Goal: Task Accomplishment & Management: Manage account settings

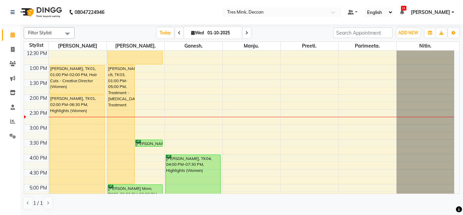
scroll to position [135, 0]
click at [248, 36] on span at bounding box center [247, 32] width 8 height 11
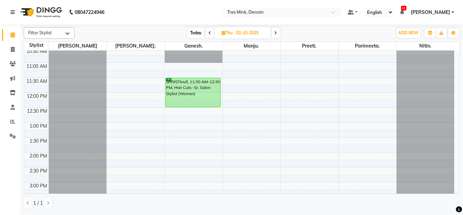
scroll to position [77, 0]
click at [199, 32] on span "Today" at bounding box center [195, 32] width 17 height 11
type input "01-10-2025"
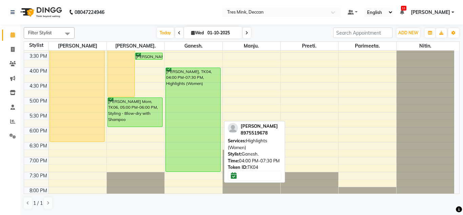
scroll to position [212, 0]
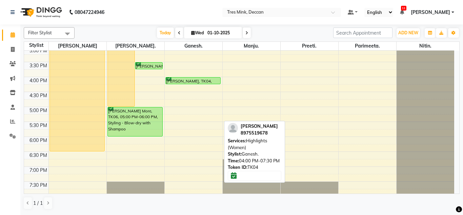
drag, startPoint x: 200, startPoint y: 148, endPoint x: 194, endPoint y: 81, distance: 67.8
click at [194, 81] on div "[PERSON_NAME], TK04, 04:00 PM-07:30 PM, Highlights (Women) [PERSON_NAME], TK04,…" at bounding box center [194, 31] width 58 height 387
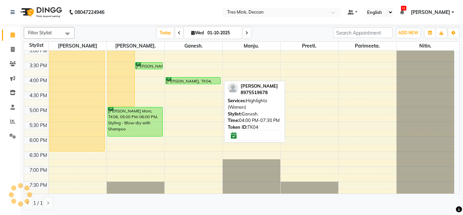
click at [194, 81] on div "[PERSON_NAME], TK04, 04:00 PM-07:30 PM, Highlights (Women)" at bounding box center [193, 80] width 55 height 6
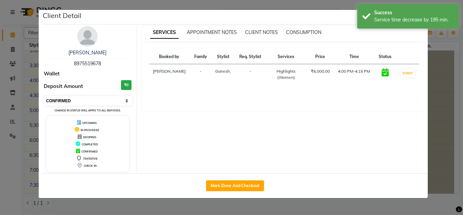
click at [99, 105] on select "Select IN SERVICE CONFIRMED TENTATIVE CHECK IN MARK DONE DROPPED UPCOMING" at bounding box center [88, 100] width 88 height 9
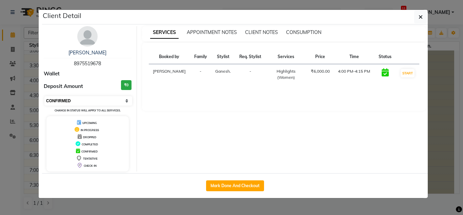
select select "2"
click at [44, 96] on select "Select IN SERVICE CONFIRMED TENTATIVE CHECK IN MARK DONE DROPPED UPCOMING" at bounding box center [88, 100] width 88 height 9
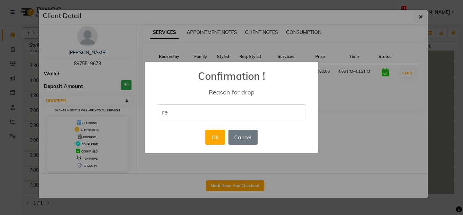
type input "reschduled"
click at [217, 142] on button "OK" at bounding box center [214, 136] width 19 height 15
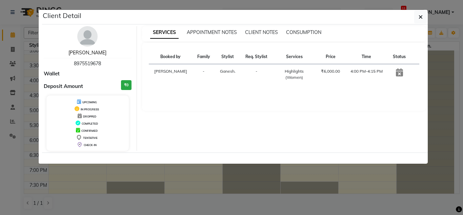
click at [97, 52] on link "[PERSON_NAME]" at bounding box center [87, 52] width 38 height 6
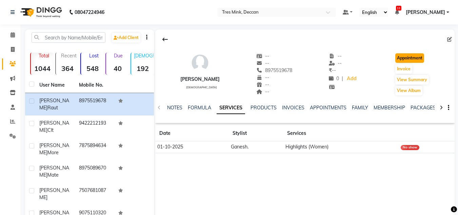
click at [405, 57] on button "Appointment" at bounding box center [409, 57] width 29 height 9
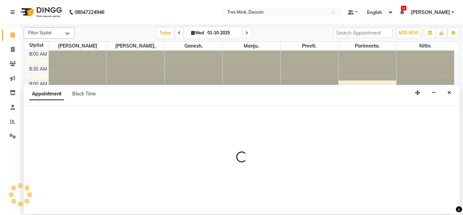
select select "tentative"
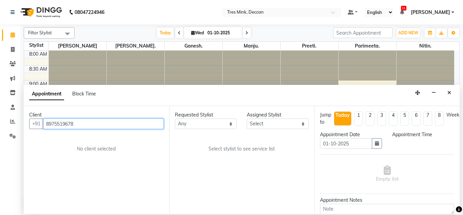
select select "540"
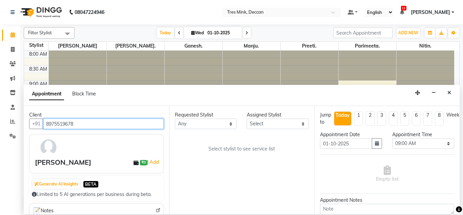
scroll to position [179, 0]
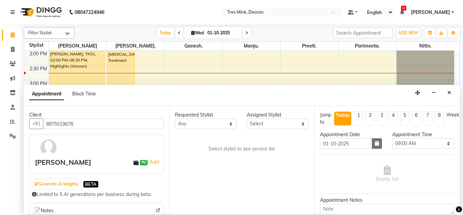
click at [375, 146] on button "button" at bounding box center [377, 143] width 10 height 11
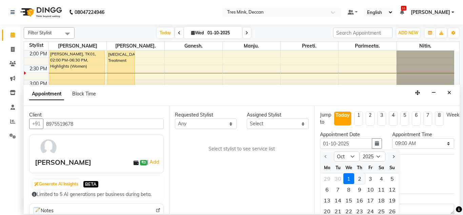
click at [358, 179] on div "2" at bounding box center [359, 178] width 11 height 11
type input "02-10-2025"
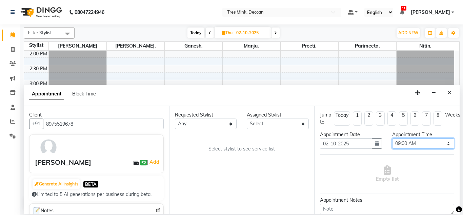
click at [417, 141] on select "Select 09:00 AM 09:15 AM 09:30 AM 09:45 AM 10:00 AM 10:15 AM 10:30 AM 10:45 AM …" at bounding box center [423, 143] width 62 height 11
select select "780"
click at [392, 138] on select "Select 09:00 AM 09:15 AM 09:30 AM 09:45 AM 10:00 AM 10:15 AM 10:30 AM 10:45 AM …" at bounding box center [423, 143] width 62 height 11
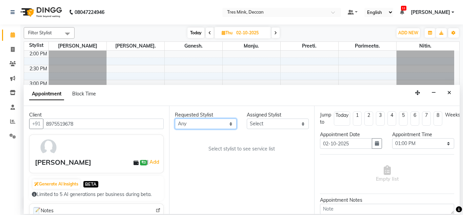
click at [216, 119] on select "Any [PERSON_NAME]. [GEOGRAPHIC_DATA]. [GEOGRAPHIC_DATA]. [GEOGRAPHIC_DATA]. [GE…" at bounding box center [206, 123] width 62 height 11
select select "59501"
click at [175, 118] on select "Any [PERSON_NAME]. [GEOGRAPHIC_DATA]. [GEOGRAPHIC_DATA]. [GEOGRAPHIC_DATA]. [GE…" at bounding box center [206, 123] width 62 height 11
select select "59501"
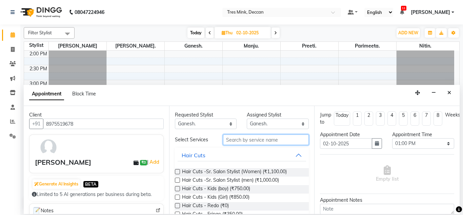
click at [246, 140] on input "text" at bounding box center [266, 139] width 86 height 11
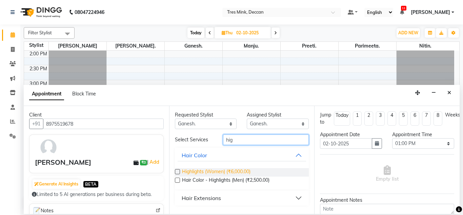
type input "hig"
click at [233, 172] on span "Highlights (Women) (₹6,000.00)" at bounding box center [216, 172] width 68 height 8
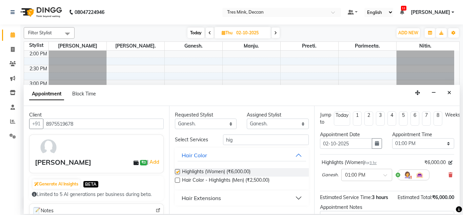
checkbox input "false"
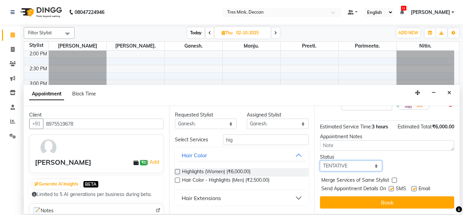
click at [334, 160] on select "Select TENTATIVE CONFIRM UPCOMING" at bounding box center [351, 165] width 62 height 11
select select "upcoming"
click at [320, 160] on select "Select TENTATIVE CONFIRM UPCOMING" at bounding box center [351, 165] width 62 height 11
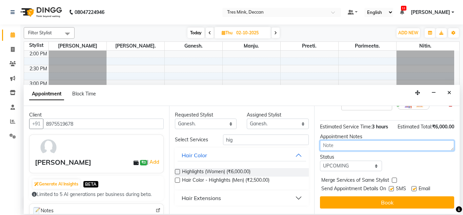
click at [344, 140] on textarea at bounding box center [387, 145] width 134 height 11
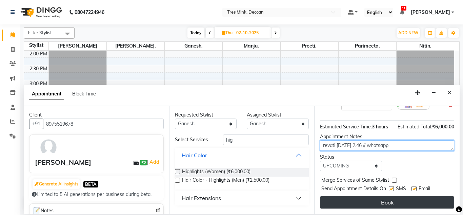
type textarea "revati [DATE] 2.46 // whatsapp"
click at [393, 196] on button "Book" at bounding box center [387, 202] width 134 height 12
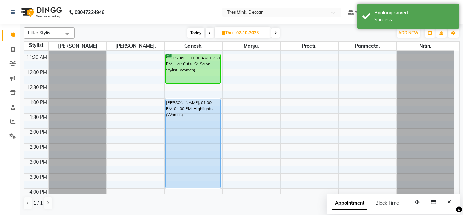
scroll to position [101, 0]
click at [190, 36] on span "Today" at bounding box center [195, 32] width 17 height 11
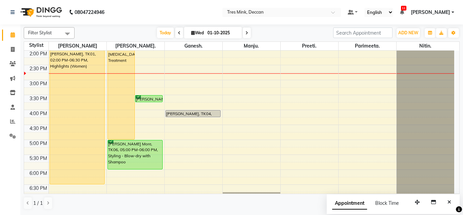
scroll to position [142, 0]
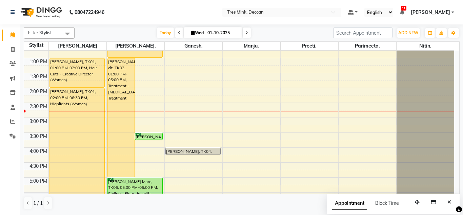
click at [274, 32] on div "[DATE] [DATE]" at bounding box center [204, 33] width 252 height 10
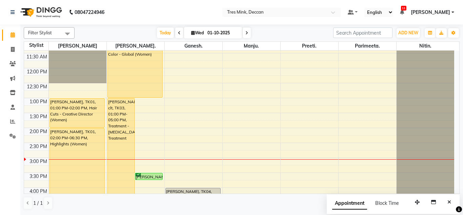
scroll to position [74, 0]
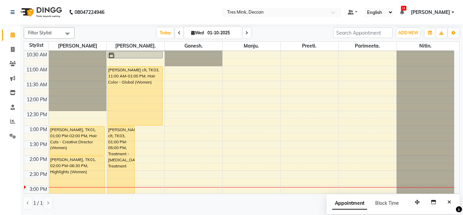
click at [245, 36] on span at bounding box center [247, 32] width 8 height 11
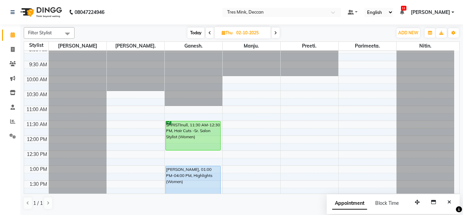
scroll to position [6, 0]
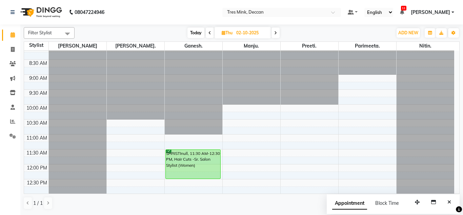
click at [210, 32] on icon at bounding box center [209, 33] width 3 height 4
type input "01-10-2025"
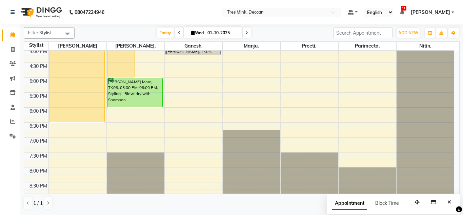
scroll to position [245, 0]
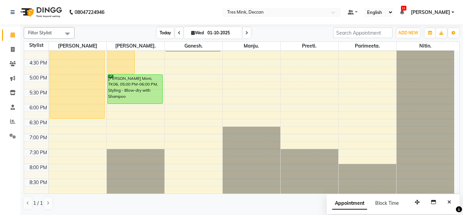
drag, startPoint x: 165, startPoint y: 33, endPoint x: 161, endPoint y: 32, distance: 4.5
click at [165, 33] on span "Today" at bounding box center [165, 32] width 17 height 11
click at [205, 33] on input "01-10-2025" at bounding box center [222, 33] width 34 height 10
select select "10"
select select "2025"
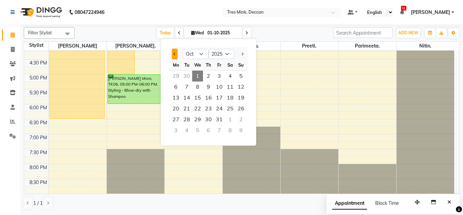
click at [175, 56] on button "Previous month" at bounding box center [175, 53] width 6 height 11
select select "9"
click at [196, 74] on span "3" at bounding box center [197, 75] width 11 height 11
type input "[DATE]"
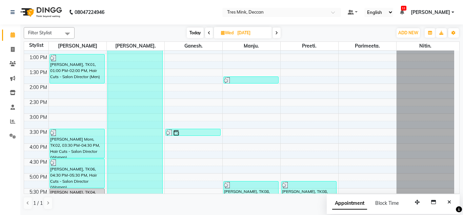
scroll to position [151, 0]
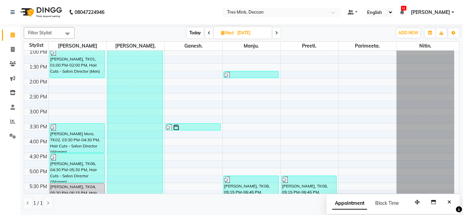
click at [253, 34] on input "[DATE]" at bounding box center [252, 33] width 34 height 10
select select "9"
select select "2025"
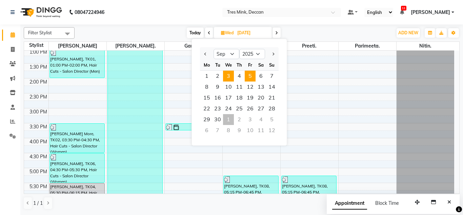
click at [251, 76] on span "5" at bounding box center [250, 75] width 11 height 11
type input "[DATE]"
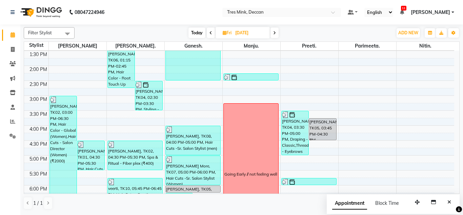
scroll to position [164, 0]
click at [235, 35] on input "[DATE]" at bounding box center [250, 33] width 34 height 10
select select "9"
select select "2025"
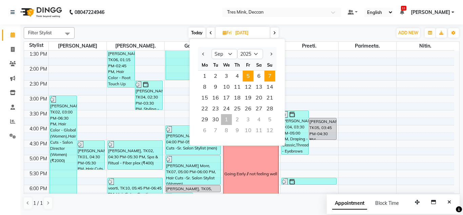
click at [270, 76] on span "7" at bounding box center [269, 75] width 11 height 11
type input "[DATE]"
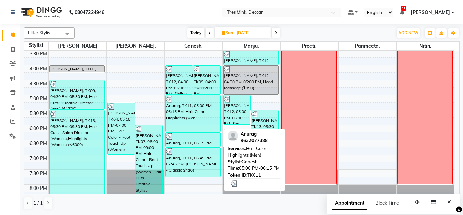
scroll to position [245, 0]
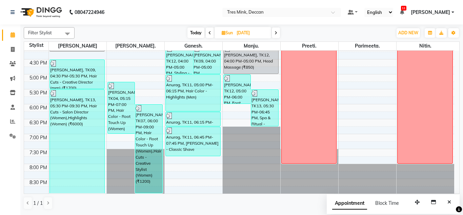
click at [231, 28] on span "[DATE]" at bounding box center [243, 33] width 57 height 12
click at [238, 31] on input "[DATE]" at bounding box center [252, 33] width 34 height 10
select select "9"
select select "2025"
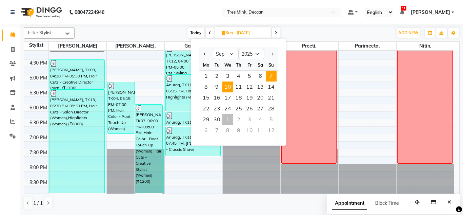
click at [225, 88] on span "10" at bounding box center [227, 86] width 11 height 11
type input "10-09-2025"
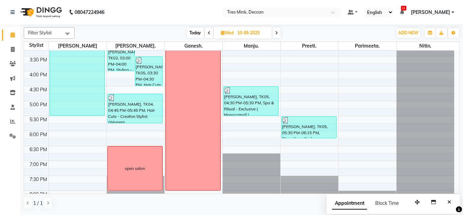
scroll to position [227, 0]
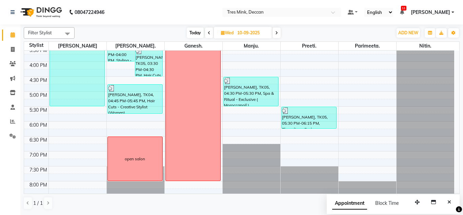
click at [248, 32] on input "10-09-2025" at bounding box center [252, 33] width 34 height 10
select select "9"
select select "2025"
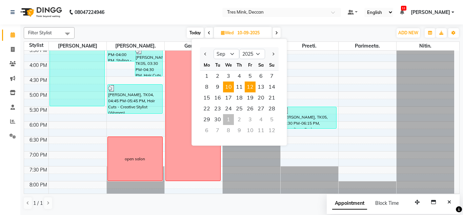
click at [251, 90] on span "12" at bounding box center [250, 86] width 11 height 11
type input "[DATE]"
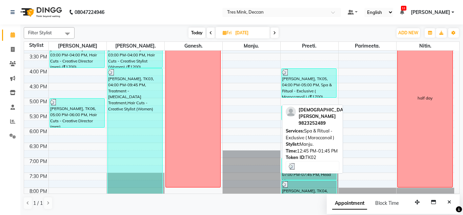
scroll to position [245, 0]
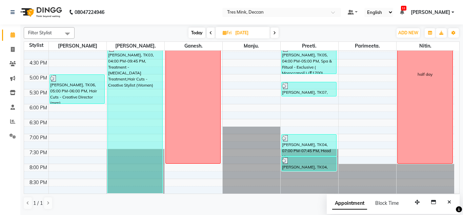
click at [244, 32] on input "[DATE]" at bounding box center [250, 33] width 34 height 10
select select "9"
select select "2025"
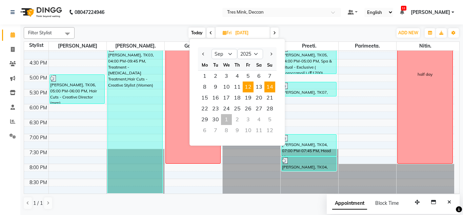
click at [266, 84] on span "14" at bounding box center [269, 86] width 11 height 11
type input "[DATE]"
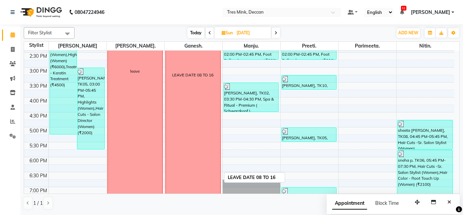
scroll to position [192, 0]
click at [238, 35] on input "[DATE]" at bounding box center [252, 33] width 34 height 10
select select "9"
select select "2025"
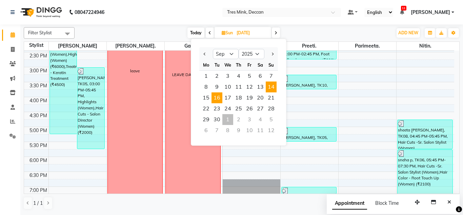
click at [219, 98] on span "16" at bounding box center [216, 97] width 11 height 11
type input "16-09-2025"
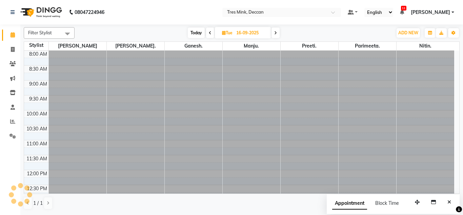
scroll to position [209, 0]
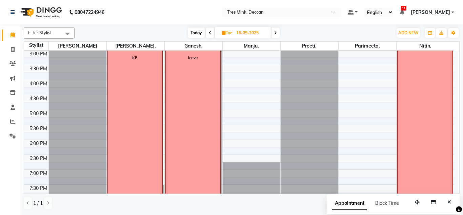
click at [250, 32] on input "16-09-2025" at bounding box center [251, 33] width 34 height 10
select select "9"
select select "2025"
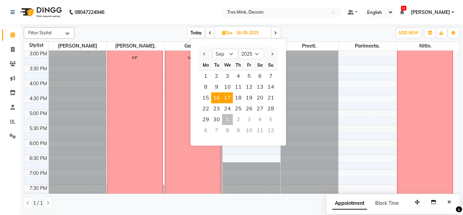
click at [229, 95] on span "17" at bounding box center [227, 97] width 11 height 11
type input "[DATE]"
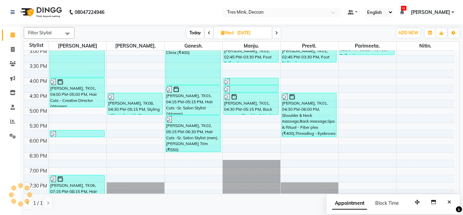
scroll to position [240, 0]
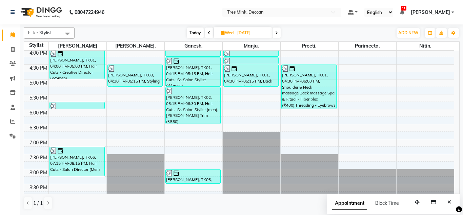
click at [243, 31] on input "[DATE]" at bounding box center [252, 33] width 34 height 10
select select "9"
select select "2025"
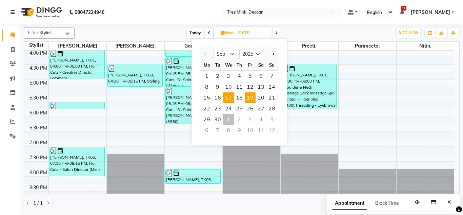
click at [251, 98] on span "19" at bounding box center [250, 97] width 11 height 11
type input "19-09-2025"
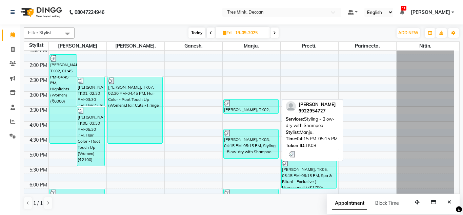
scroll to position [167, 0]
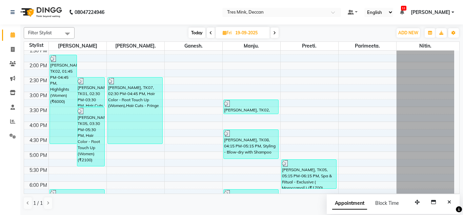
click at [249, 27] on span "[DATE]" at bounding box center [243, 33] width 54 height 12
click at [249, 34] on input "19-09-2025" at bounding box center [250, 33] width 34 height 10
select select "9"
select select "2025"
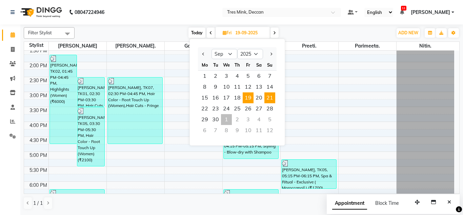
click at [272, 97] on span "21" at bounding box center [269, 97] width 11 height 11
type input "[DATE]"
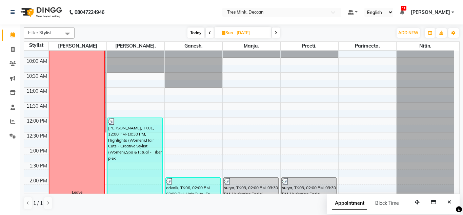
scroll to position [52, 0]
click at [255, 32] on input "[DATE]" at bounding box center [252, 33] width 34 height 10
select select "9"
select select "2025"
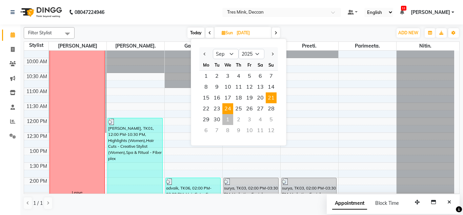
click at [230, 106] on span "24" at bounding box center [227, 108] width 11 height 11
type input "[DATE]"
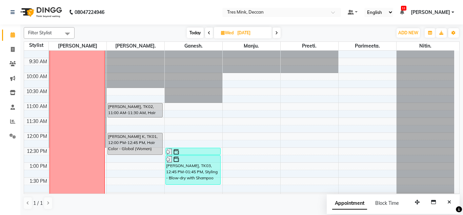
scroll to position [37, 0]
click at [247, 30] on input "[DATE]" at bounding box center [252, 33] width 34 height 10
select select "9"
select select "2025"
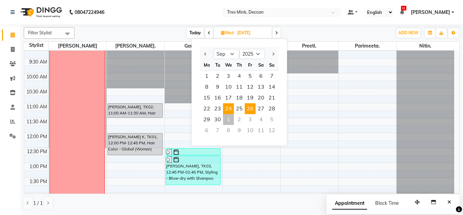
click at [249, 108] on span "26" at bounding box center [250, 108] width 11 height 11
type input "26-09-2025"
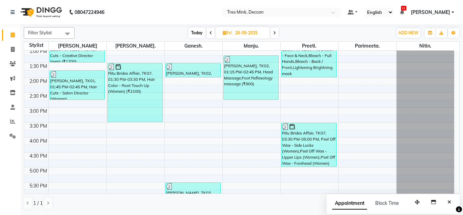
scroll to position [167, 0]
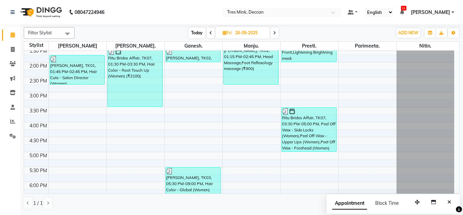
click at [251, 31] on input "26-09-2025" at bounding box center [250, 33] width 34 height 10
select select "9"
select select "2025"
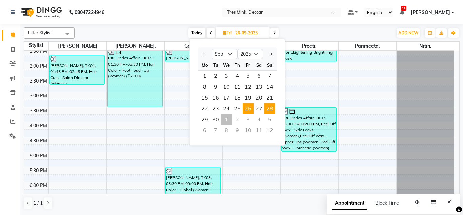
click at [274, 105] on span "28" at bounding box center [269, 108] width 11 height 11
type input "28-09-2025"
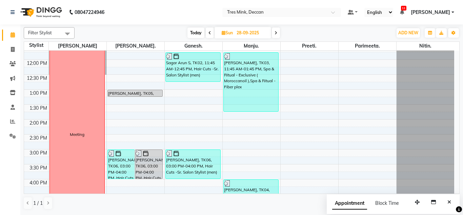
scroll to position [116, 0]
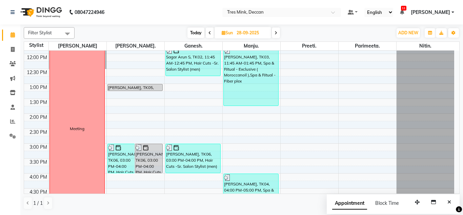
click at [238, 32] on input "28-09-2025" at bounding box center [252, 33] width 34 height 10
select select "9"
select select "2025"
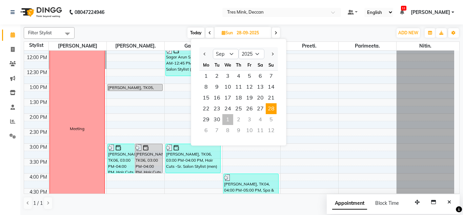
click at [318, 28] on div "[DATE] [DATE] Jan Feb Mar Apr May Jun [DATE] Aug Sep Oct Nov [DATE] 2016 2017 2…" at bounding box center [233, 33] width 311 height 10
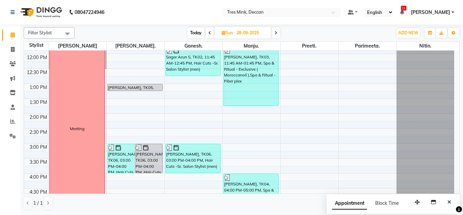
click at [198, 33] on span "Today" at bounding box center [195, 32] width 17 height 11
type input "01-10-2025"
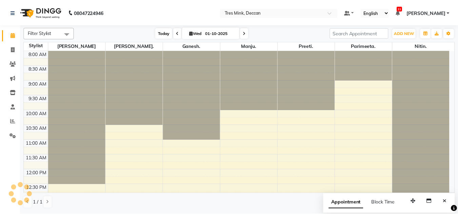
scroll to position [209, 0]
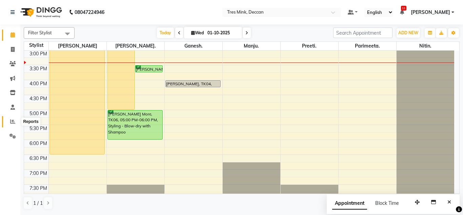
click at [15, 123] on icon at bounding box center [12, 121] width 5 height 5
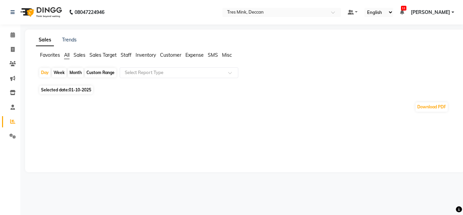
click at [75, 72] on div "Month" at bounding box center [76, 72] width 16 height 9
select select "10"
select select "2025"
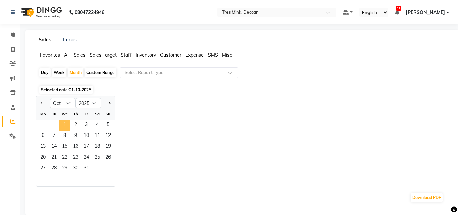
click at [62, 127] on span "1" at bounding box center [64, 125] width 11 height 11
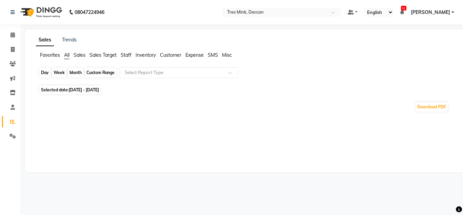
click at [76, 74] on div "Month" at bounding box center [76, 72] width 16 height 9
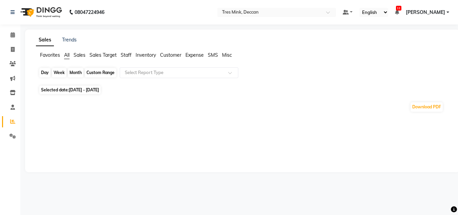
select select "10"
select select "2025"
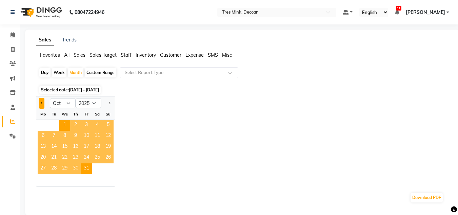
click at [42, 106] on button "Previous month" at bounding box center [41, 103] width 5 height 11
select select "9"
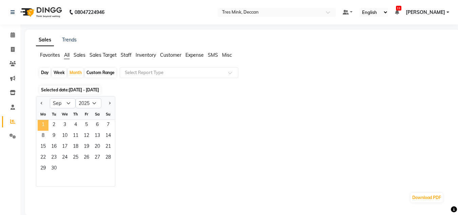
click at [46, 126] on span "1" at bounding box center [43, 125] width 11 height 11
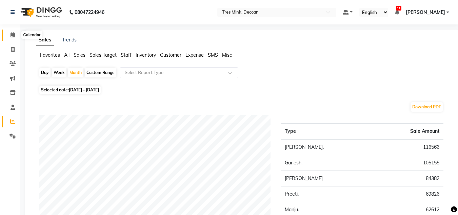
click at [11, 32] on span at bounding box center [13, 35] width 12 height 8
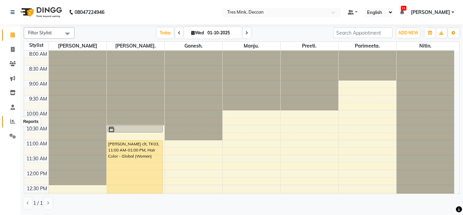
click at [13, 119] on icon at bounding box center [12, 121] width 5 height 5
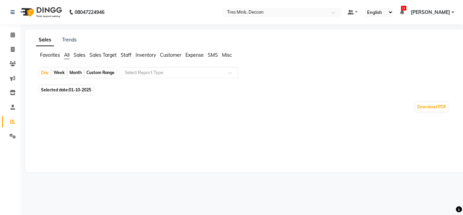
click at [70, 71] on div "Month" at bounding box center [76, 72] width 16 height 9
select select "10"
select select "2025"
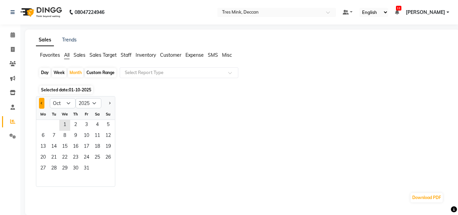
click at [39, 101] on button "Previous month" at bounding box center [41, 103] width 5 height 11
select select "9"
click at [44, 122] on span "1" at bounding box center [43, 125] width 11 height 11
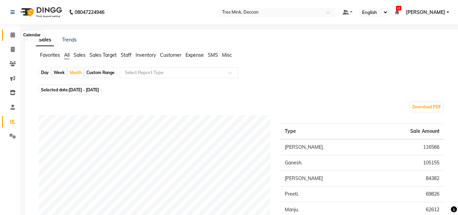
click at [13, 34] on icon at bounding box center [13, 34] width 4 height 5
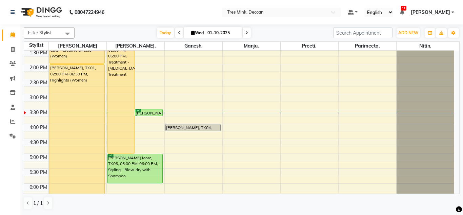
scroll to position [165, 0]
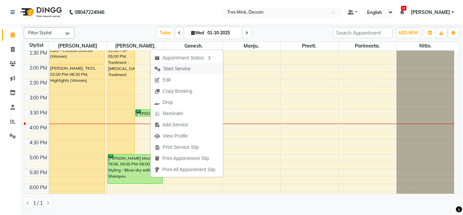
click at [185, 66] on span "Start Service" at bounding box center [176, 68] width 27 height 7
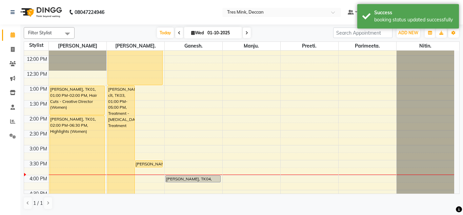
scroll to position [112, 0]
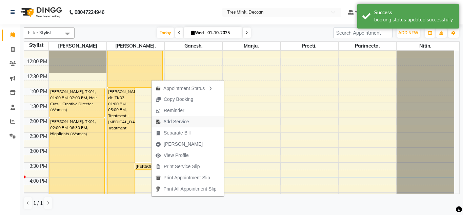
click at [189, 122] on span "Add Service" at bounding box center [172, 121] width 41 height 11
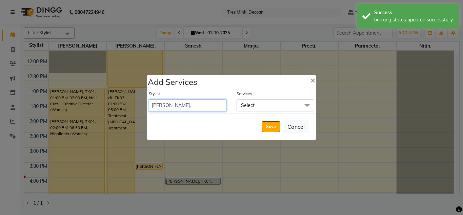
click at [172, 104] on select "[PERSON_NAME]. [PERSON_NAME]. [PERSON_NAME]. [GEOGRAPHIC_DATA]. [GEOGRAPHIC_DAT…" at bounding box center [188, 105] width 78 height 12
select select "61556"
click at [149, 99] on select "[PERSON_NAME]. [PERSON_NAME]. [PERSON_NAME]. [GEOGRAPHIC_DATA]. [GEOGRAPHIC_DAT…" at bounding box center [188, 105] width 78 height 12
select select "780"
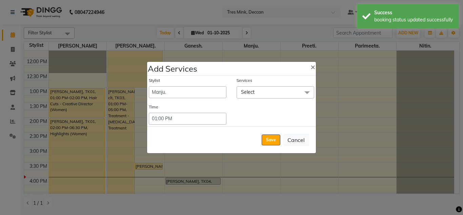
click at [275, 88] on span "Select" at bounding box center [276, 92] width 78 height 12
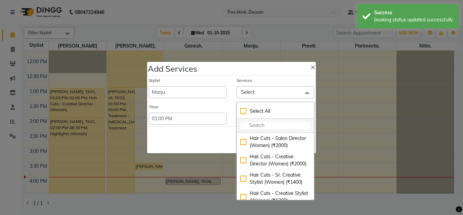
click at [278, 124] on input "multiselect-search" at bounding box center [275, 125] width 70 height 7
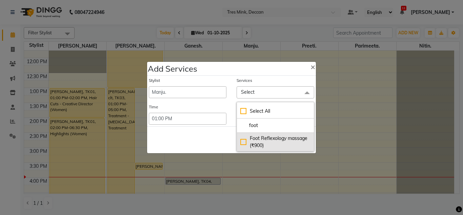
type input "foot"
click at [275, 133] on li "Foot Reflexology massage (₹900)" at bounding box center [275, 142] width 77 height 18
checkbox input "true"
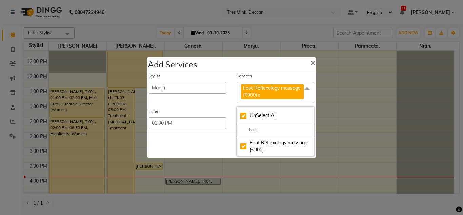
click at [220, 137] on div "Save Cancel" at bounding box center [231, 143] width 169 height 27
click at [273, 140] on button "Save" at bounding box center [271, 144] width 19 height 11
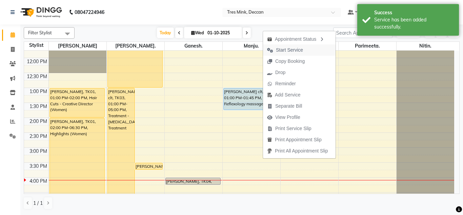
click at [292, 47] on span "Start Service" at bounding box center [289, 49] width 27 height 7
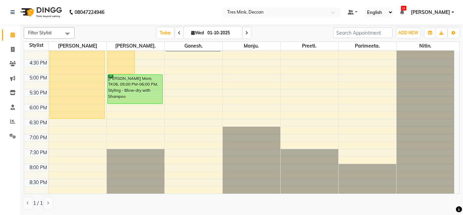
scroll to position [75, 0]
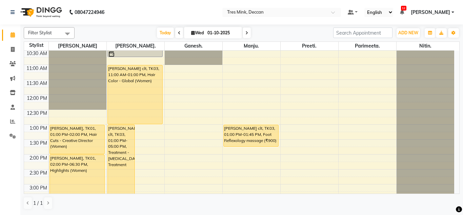
click at [257, 174] on div "8:00 AM 8:30 AM 9:00 AM 9:30 AM 10:00 AM 10:30 AM 11:00 AM 11:30 AM 12:00 PM 12…" at bounding box center [239, 168] width 430 height 387
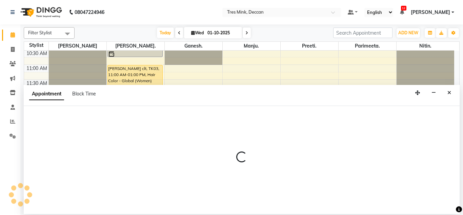
select select "61556"
select select "870"
select select "tentative"
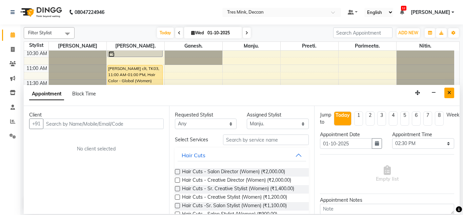
click at [448, 89] on button "Close" at bounding box center [449, 92] width 10 height 11
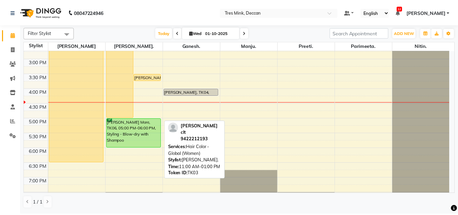
scroll to position [201, 0]
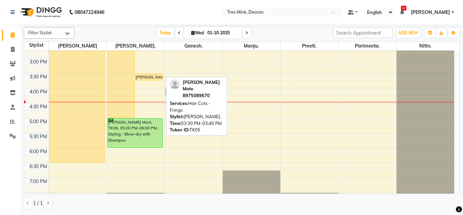
click at [143, 77] on div "[PERSON_NAME] Mate, TK05, 03:30 PM-03:45 PM, Hair Cuts - Fringe" at bounding box center [148, 77] width 27 height 6
select select "1"
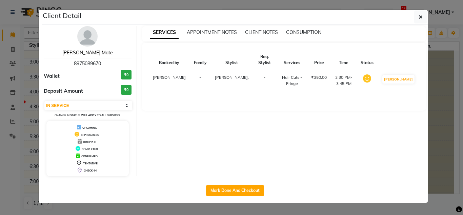
click at [93, 49] on link "[PERSON_NAME] Mate" at bounding box center [87, 52] width 51 height 6
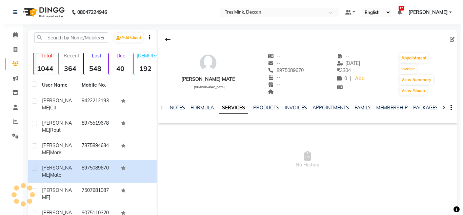
scroll to position [29, 0]
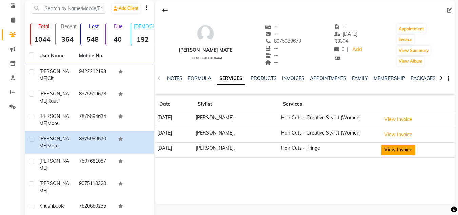
click at [400, 147] on button "View Invoice" at bounding box center [398, 149] width 34 height 11
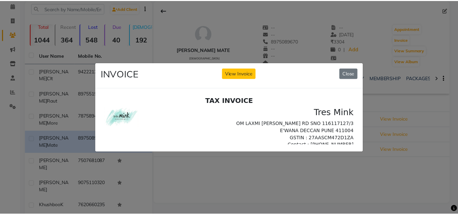
scroll to position [0, 0]
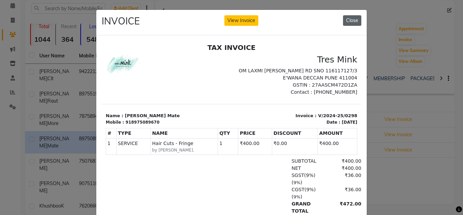
click at [356, 17] on button "Close" at bounding box center [352, 20] width 18 height 11
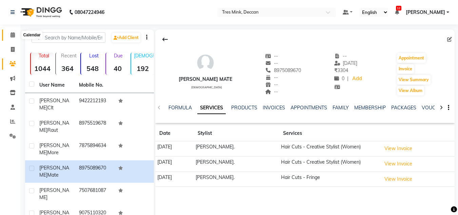
click at [13, 38] on span at bounding box center [13, 35] width 12 height 8
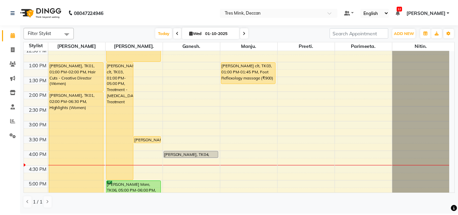
scroll to position [138, 0]
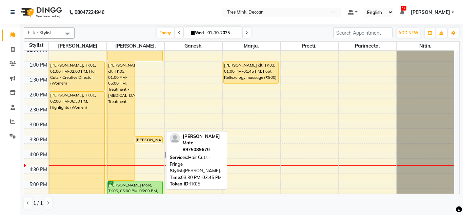
click at [155, 141] on div at bounding box center [148, 142] width 27 height 3
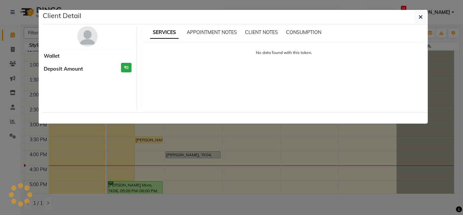
select select "1"
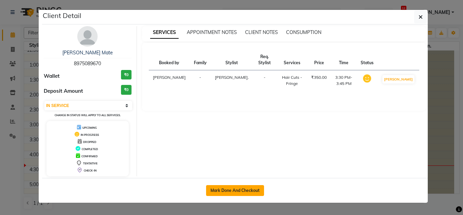
click at [228, 189] on button "Mark Done And Checkout" at bounding box center [235, 190] width 58 height 11
select select "service"
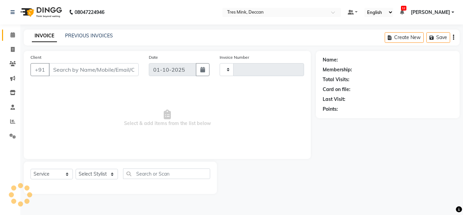
type input "1130"
select select "8055"
type input "8975089670"
select select "59499"
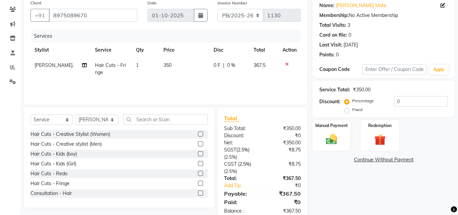
scroll to position [71, 0]
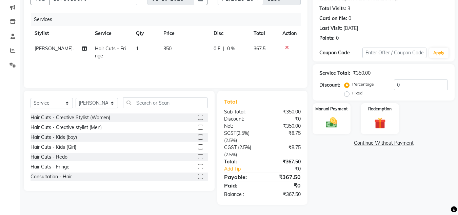
click at [165, 50] on span "350" at bounding box center [167, 48] width 8 height 6
select select "59499"
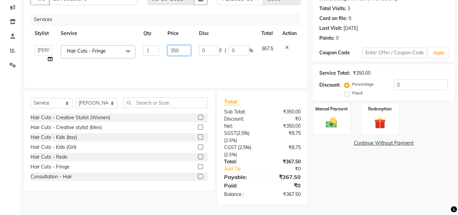
click at [185, 49] on input "350" at bounding box center [178, 50] width 23 height 11
type input "3"
type input "400"
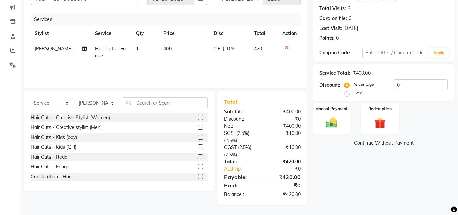
click at [316, 193] on div "Name: [PERSON_NAME] Mate Membership: No Active Membership Total Visits: 3 Card …" at bounding box center [385, 92] width 147 height 224
click at [405, 86] on input "0" at bounding box center [421, 84] width 54 height 11
type input "20"
click at [322, 182] on div "Name: [PERSON_NAME] Mate Membership: No Active Membership Total Visits: 3 Card …" at bounding box center [385, 92] width 147 height 224
drag, startPoint x: 169, startPoint y: 48, endPoint x: 167, endPoint y: 45, distance: 4.2
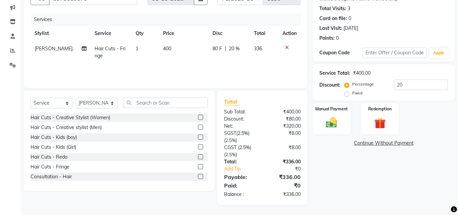
click at [167, 45] on td "400" at bounding box center [183, 52] width 49 height 22
select select "59499"
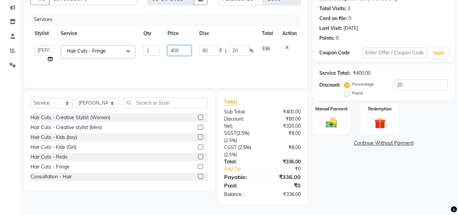
drag, startPoint x: 167, startPoint y: 45, endPoint x: 186, endPoint y: 48, distance: 19.3
click at [186, 48] on td "400" at bounding box center [179, 54] width 32 height 26
click at [186, 48] on input "400" at bounding box center [178, 50] width 23 height 11
type input "4"
type input "450"
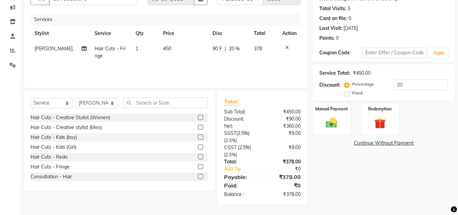
click at [364, 170] on div "Name: [PERSON_NAME] Mate Membership: No Active Membership Total Visits: 3 Card …" at bounding box center [385, 92] width 147 height 224
click at [337, 120] on img at bounding box center [331, 123] width 19 height 14
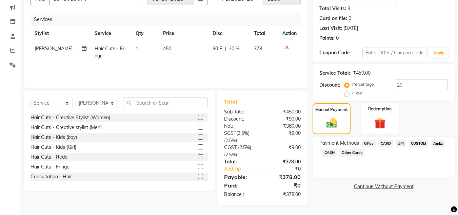
click at [417, 145] on span "CUSTOM" at bounding box center [419, 143] width 20 height 8
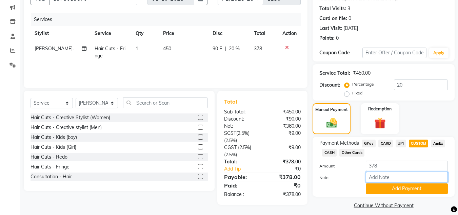
click at [388, 172] on input "Note:" at bounding box center [407, 177] width 82 height 11
click at [391, 166] on input "378" at bounding box center [407, 165] width 82 height 11
type input "300"
click at [381, 190] on button "Add Payment" at bounding box center [407, 188] width 82 height 11
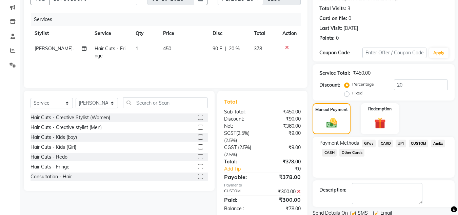
scroll to position [96, 0]
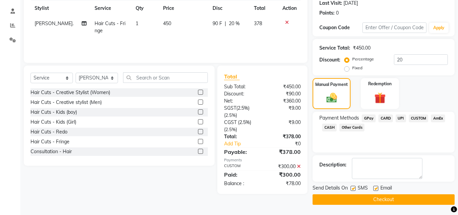
click at [401, 118] on span "UPI" at bounding box center [401, 118] width 11 height 8
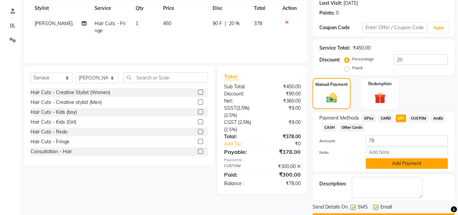
click at [386, 168] on button "Add Payment" at bounding box center [407, 163] width 82 height 11
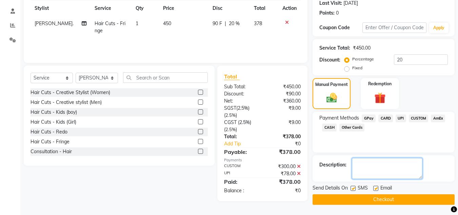
click at [386, 168] on textarea at bounding box center [387, 168] width 70 height 21
type textarea "[PERSON_NAME]"
click at [341, 198] on button "Checkout" at bounding box center [383, 199] width 142 height 11
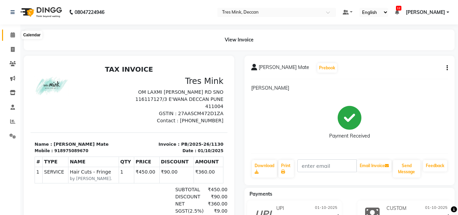
click at [14, 32] on icon at bounding box center [13, 34] width 4 height 5
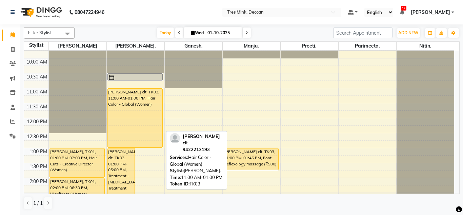
scroll to position [52, 0]
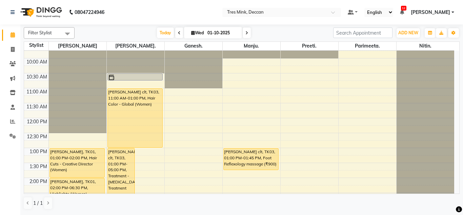
click at [203, 31] on span "Wed" at bounding box center [197, 32] width 16 height 5
select select "10"
select select "2025"
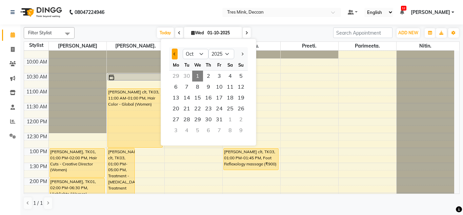
click at [175, 55] on span "Previous month" at bounding box center [175, 54] width 3 height 3
select select "9"
click at [230, 105] on span "27" at bounding box center [230, 108] width 11 height 11
type input "27-09-2025"
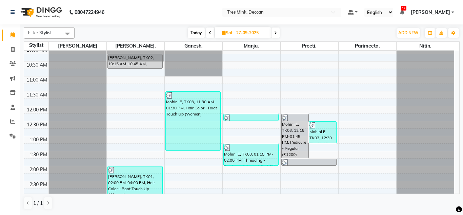
scroll to position [55, 0]
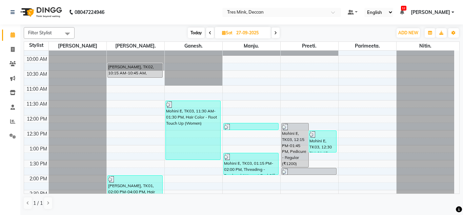
click at [246, 34] on input "27-09-2025" at bounding box center [251, 33] width 34 height 10
select select "9"
select select "2025"
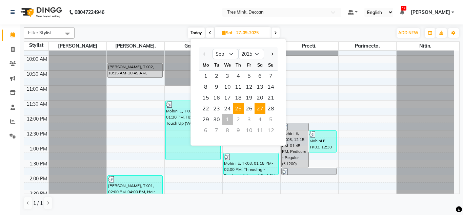
click at [239, 108] on span "25" at bounding box center [238, 108] width 11 height 11
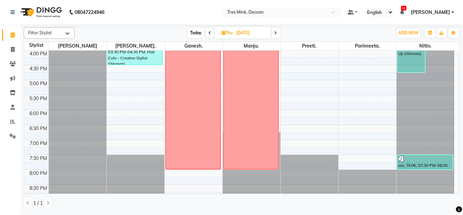
scroll to position [167, 0]
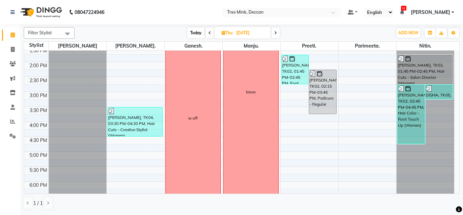
click at [191, 31] on span "Today" at bounding box center [195, 32] width 17 height 11
type input "01-10-2025"
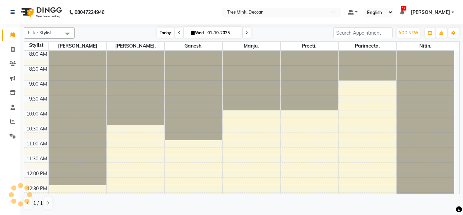
scroll to position [239, 0]
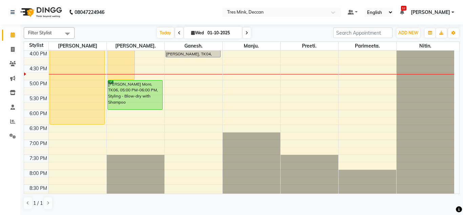
click at [216, 32] on input "01-10-2025" at bounding box center [222, 33] width 34 height 10
select select "10"
select select "2025"
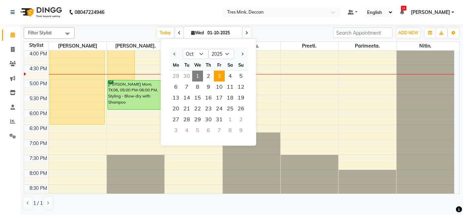
click at [220, 76] on span "3" at bounding box center [219, 75] width 11 height 11
type input "03-10-2025"
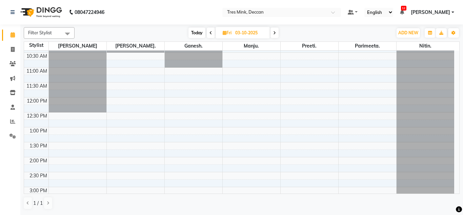
scroll to position [72, 0]
click at [189, 70] on div "8:00 AM 8:30 AM 9:00 AM 9:30 AM 10:00 AM 10:30 AM 11:00 AM 11:30 AM 12:00 PM 12…" at bounding box center [239, 171] width 430 height 387
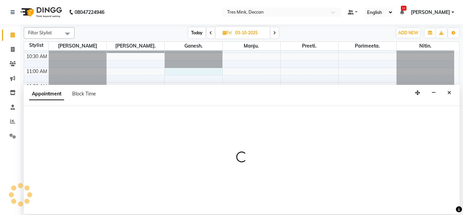
select select "59501"
select select "660"
select select "tentative"
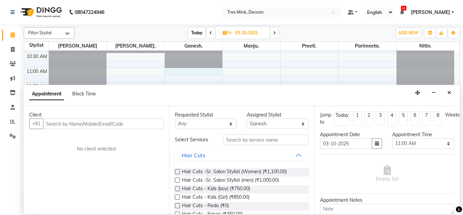
click at [77, 122] on input "text" at bounding box center [103, 123] width 121 height 11
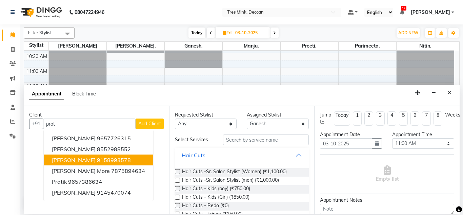
click at [65, 160] on span "[PERSON_NAME]" at bounding box center [74, 159] width 44 height 7
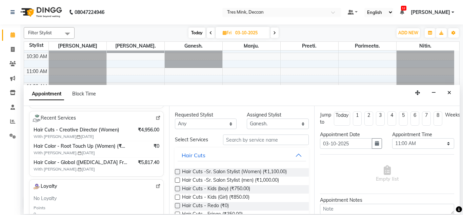
scroll to position [120, 0]
type input "9158993578"
click at [259, 141] on input "text" at bounding box center [266, 139] width 86 height 11
click at [176, 170] on label at bounding box center [177, 171] width 5 height 5
click at [176, 170] on input "checkbox" at bounding box center [177, 172] width 4 height 4
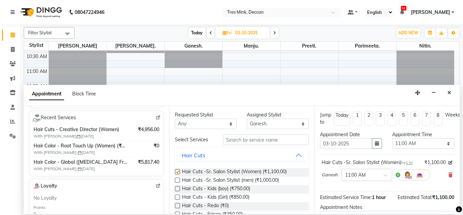
checkbox input "false"
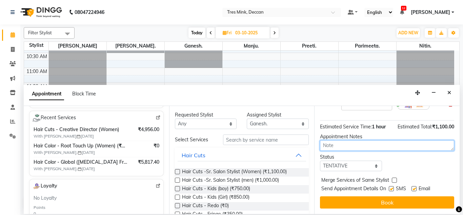
click at [361, 140] on textarea at bounding box center [387, 145] width 134 height 11
type textarea "[PERSON_NAME] 4;49PM [DATE]"
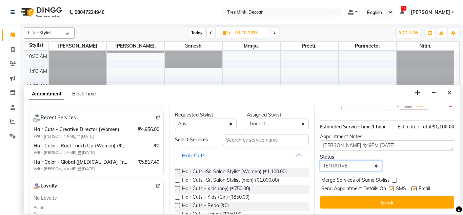
drag, startPoint x: 332, startPoint y: 166, endPoint x: 343, endPoint y: 189, distance: 25.5
click at [343, 189] on div "Jump to [DATE] 1 2 3 4 5 6 7 8 Weeks Appointment Date [DATE] Appointment Time S…" at bounding box center [386, 160] width 145 height 108
select select "confirm booking"
click at [320, 160] on select "Select TENTATIVE CONFIRM UPCOMING" at bounding box center [351, 165] width 62 height 11
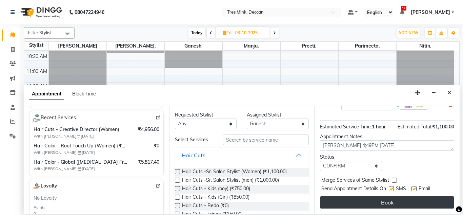
click at [346, 197] on button "Book" at bounding box center [387, 202] width 134 height 12
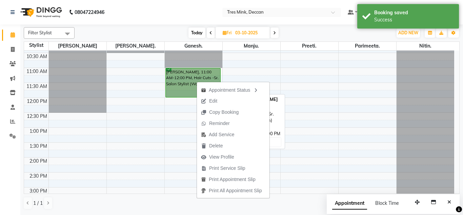
click at [185, 90] on link "[PERSON_NAME], 11:00 AM-12:00 PM, Hair Cuts -Sr. Salon Stylist (Women)" at bounding box center [193, 82] width 56 height 29
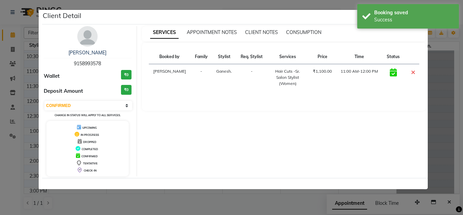
drag, startPoint x: 102, startPoint y: 107, endPoint x: 101, endPoint y: 131, distance: 24.1
click at [101, 131] on div "[PERSON_NAME] H 9158993578 Wallet ₹0 Deposit Amount ₹0 Select CONFIRMED TENTATI…" at bounding box center [88, 101] width 98 height 150
select select "7"
click at [44, 101] on select "Select CONFIRMED TENTATIVE" at bounding box center [88, 105] width 88 height 9
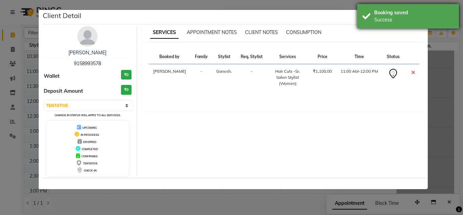
click at [420, 15] on div "Booking saved" at bounding box center [414, 12] width 80 height 7
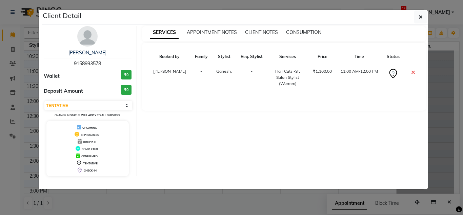
click at [420, 15] on div "Booking saved" at bounding box center [414, 12] width 80 height 7
click at [420, 15] on icon "button" at bounding box center [421, 16] width 4 height 5
